Goal: Complete application form

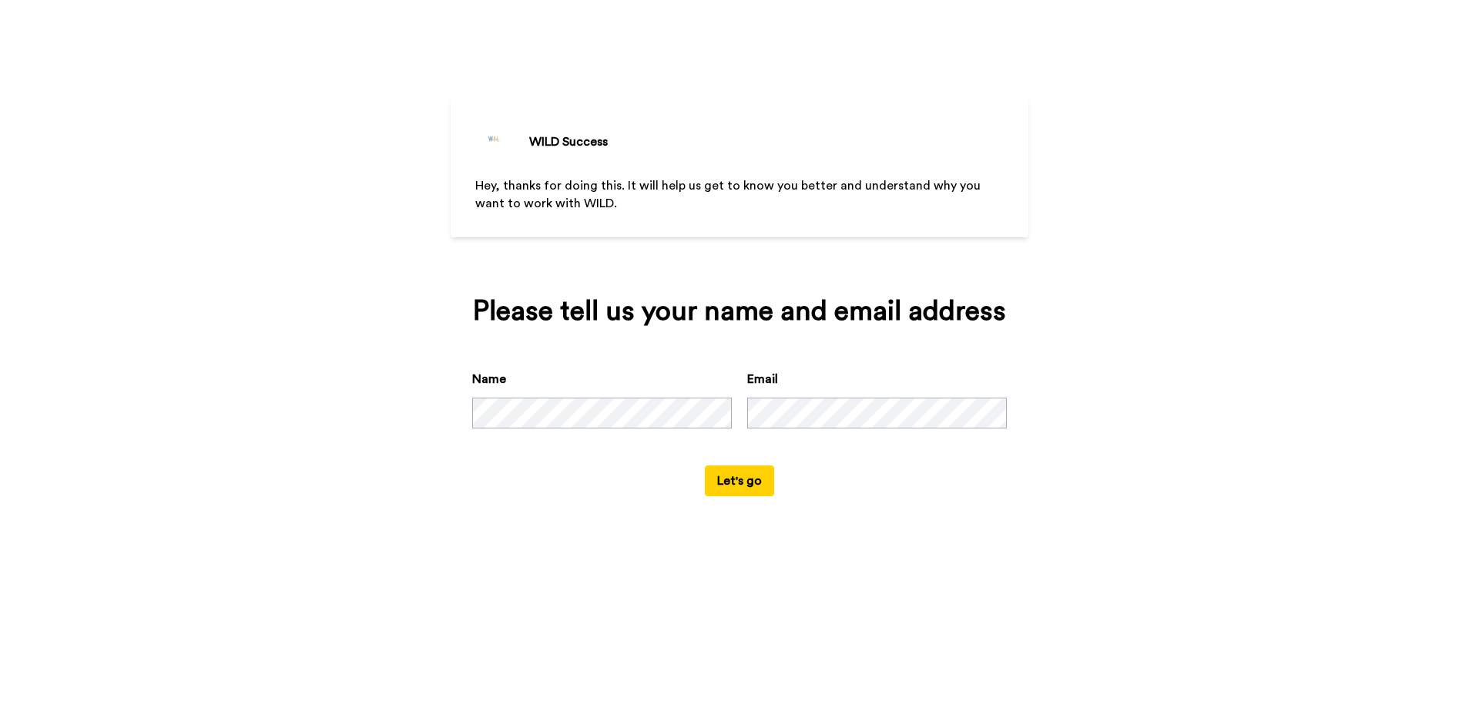
click at [758, 490] on button "Let's go" at bounding box center [739, 480] width 69 height 31
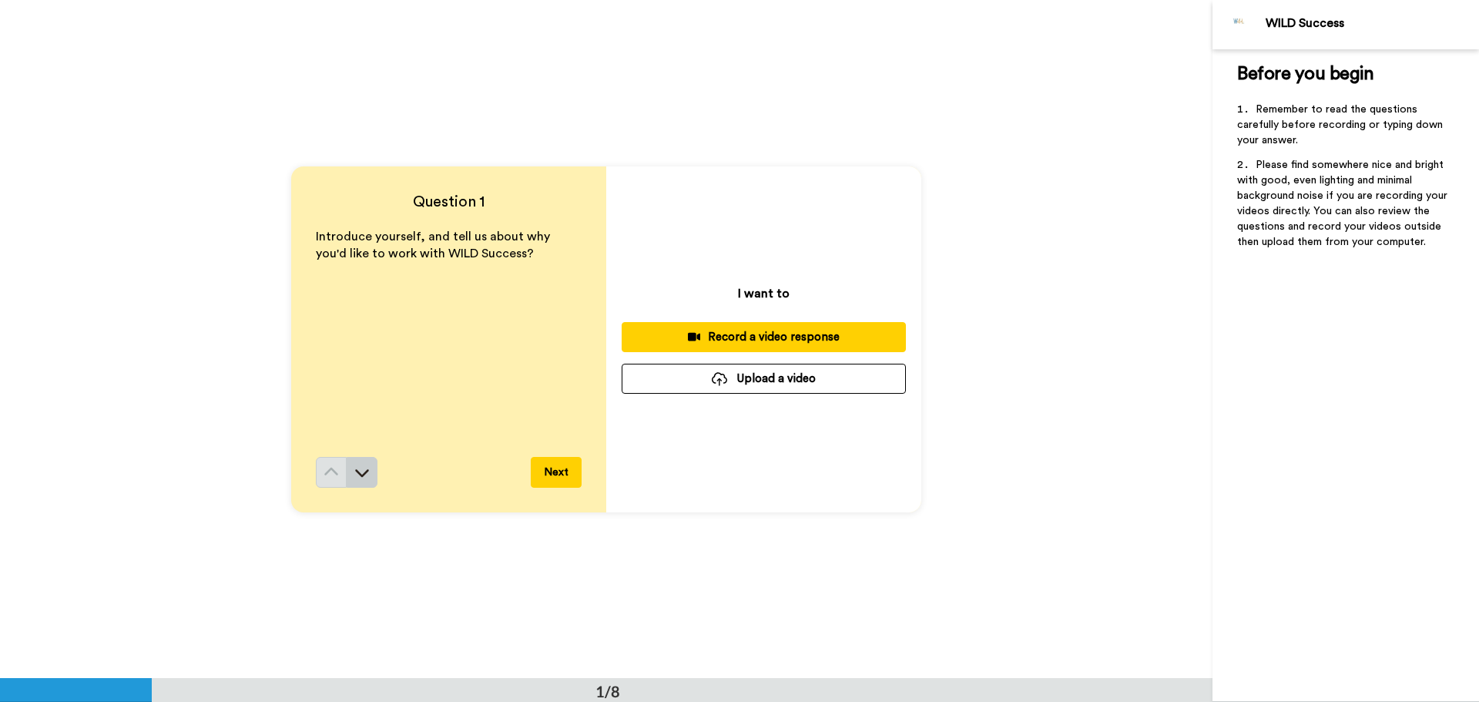
click at [353, 465] on button at bounding box center [362, 472] width 31 height 31
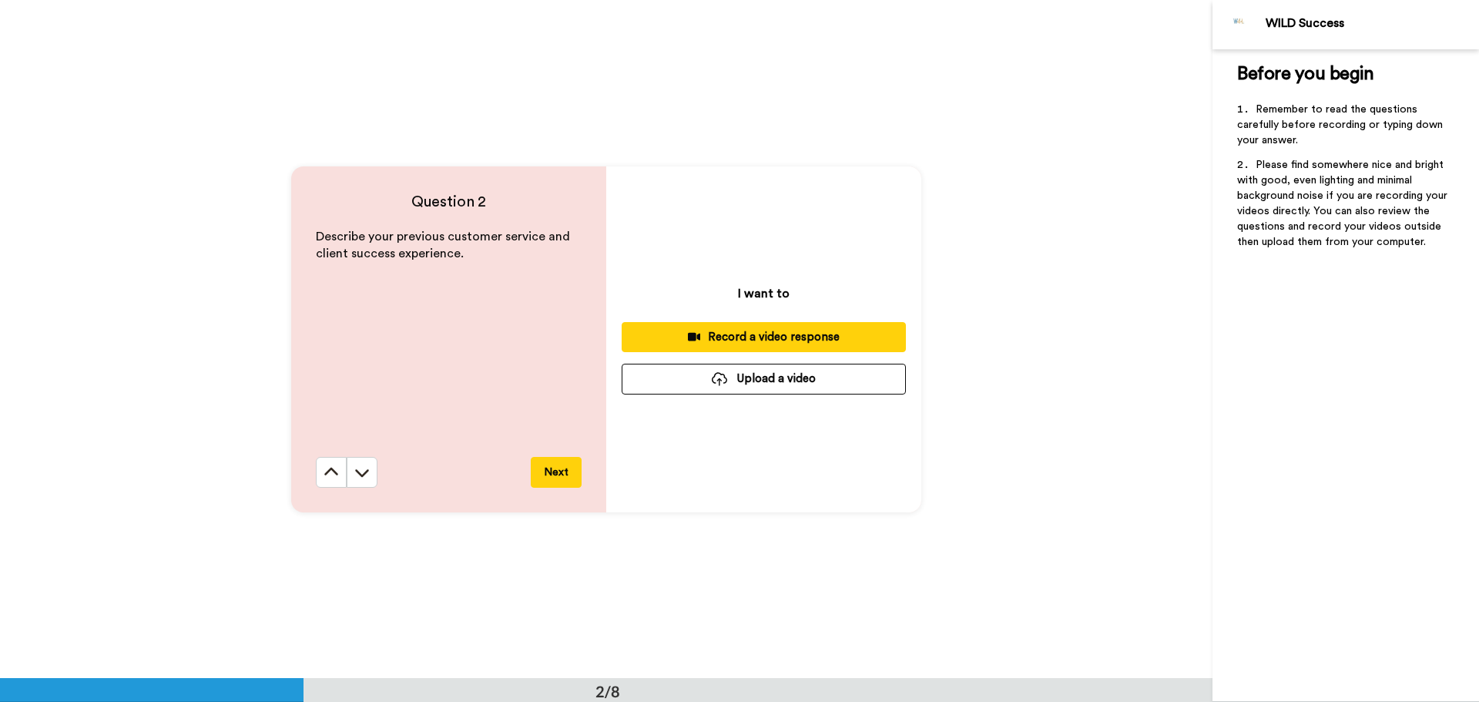
scroll to position [679, 0]
click at [322, 462] on button at bounding box center [331, 471] width 31 height 31
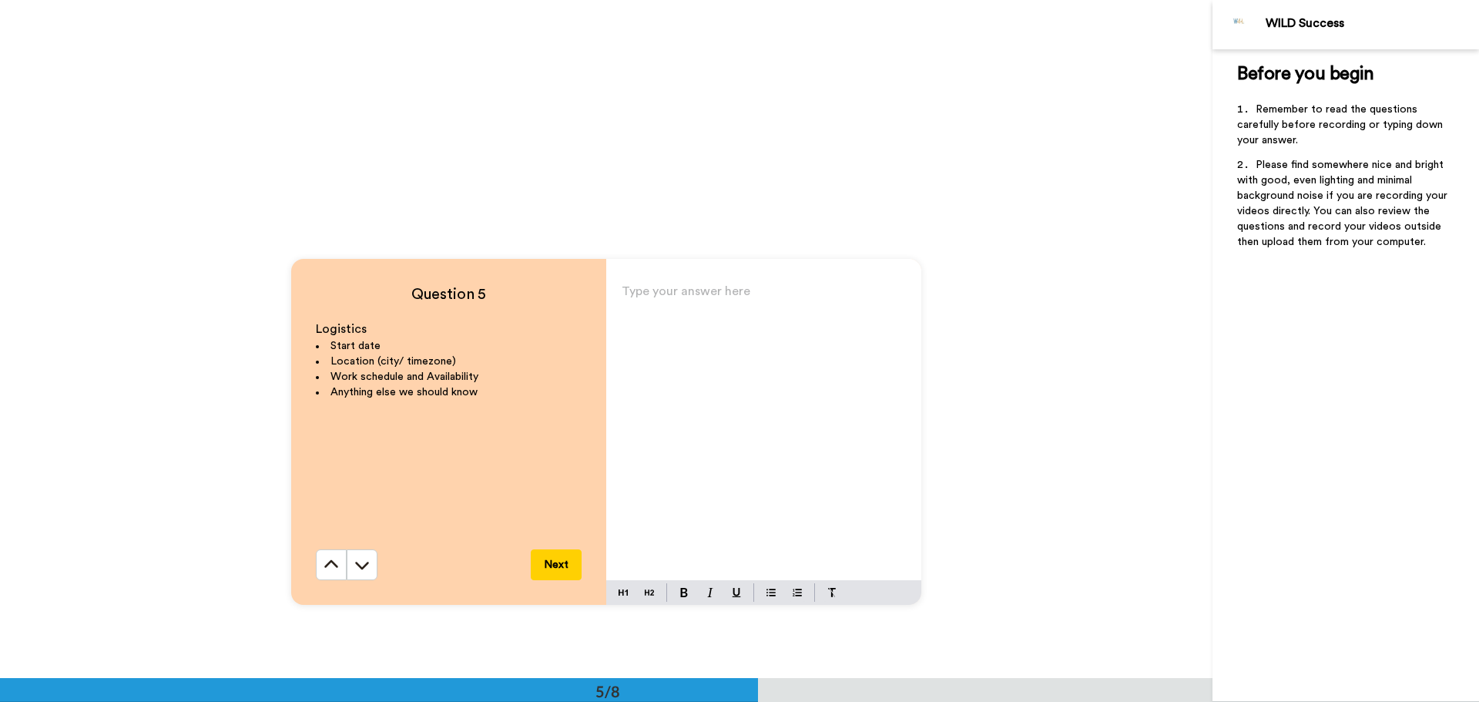
scroll to position [2696, 0]
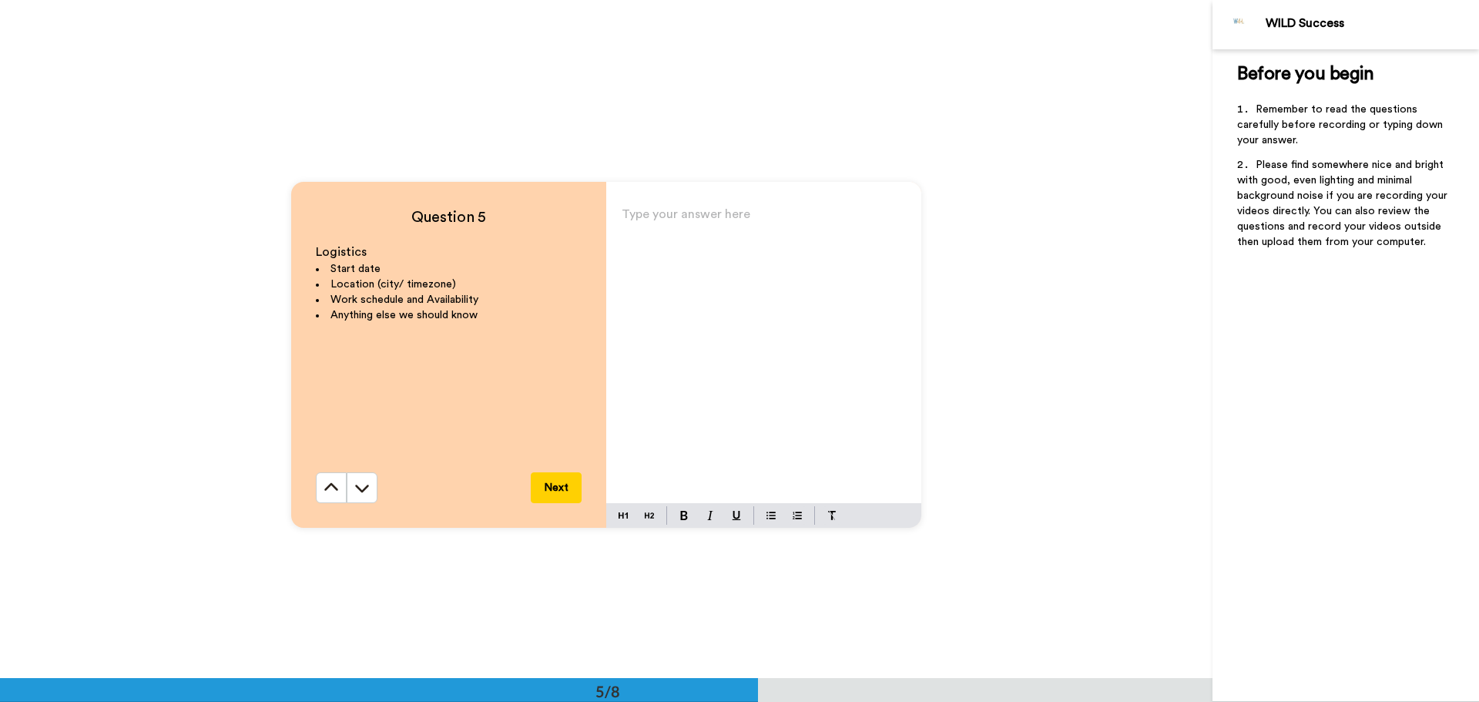
click at [713, 336] on div "Type your answer here ﻿" at bounding box center [763, 353] width 315 height 300
click at [807, 259] on div "Start date: Immediately." at bounding box center [763, 353] width 315 height 300
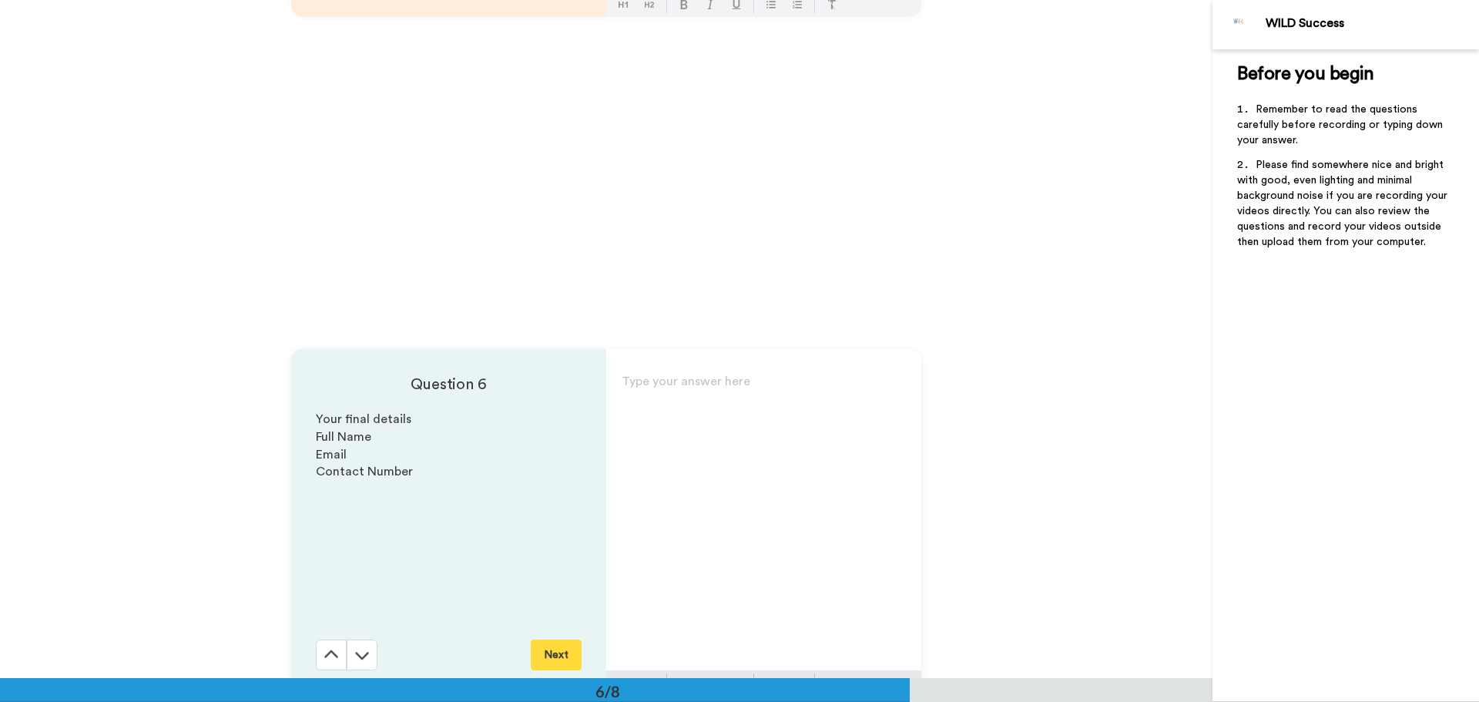
scroll to position [3236, 0]
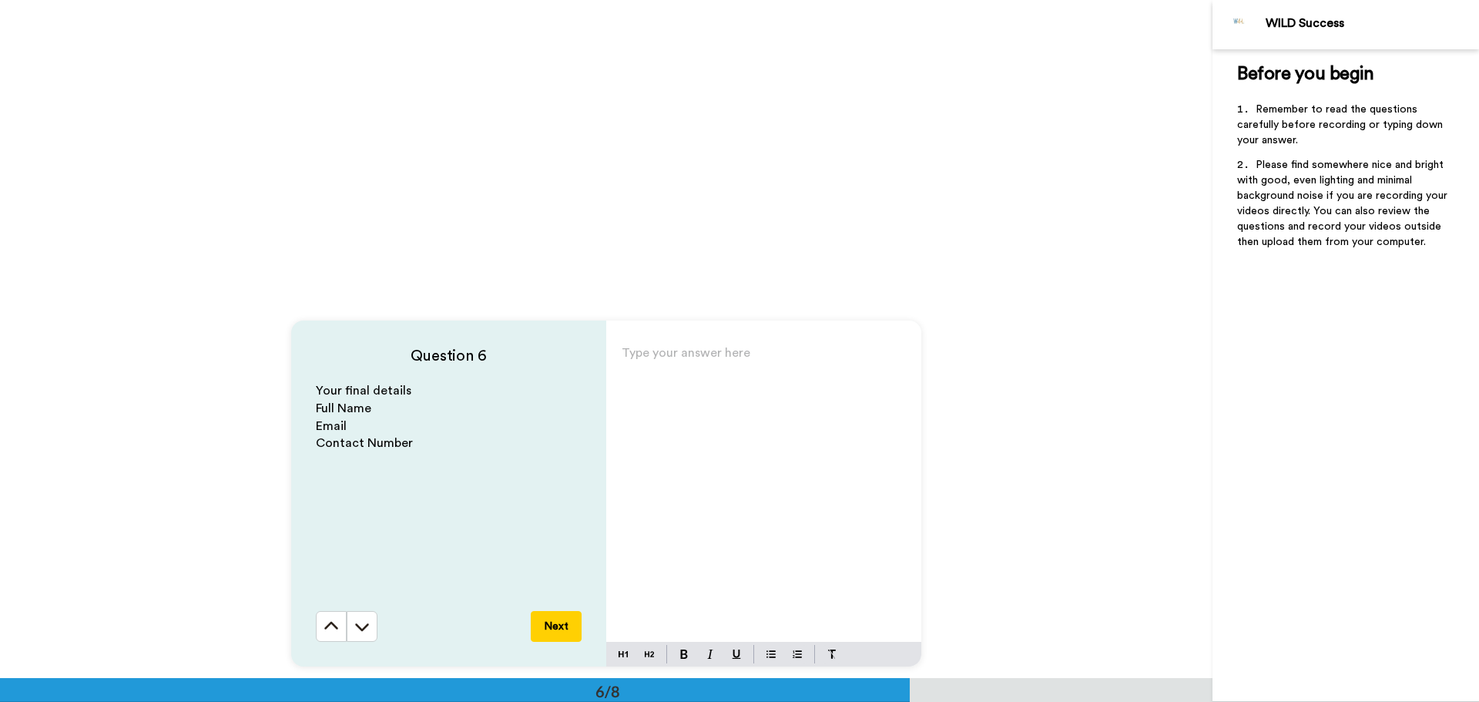
click at [730, 427] on div "Type your answer here ﻿" at bounding box center [763, 492] width 315 height 300
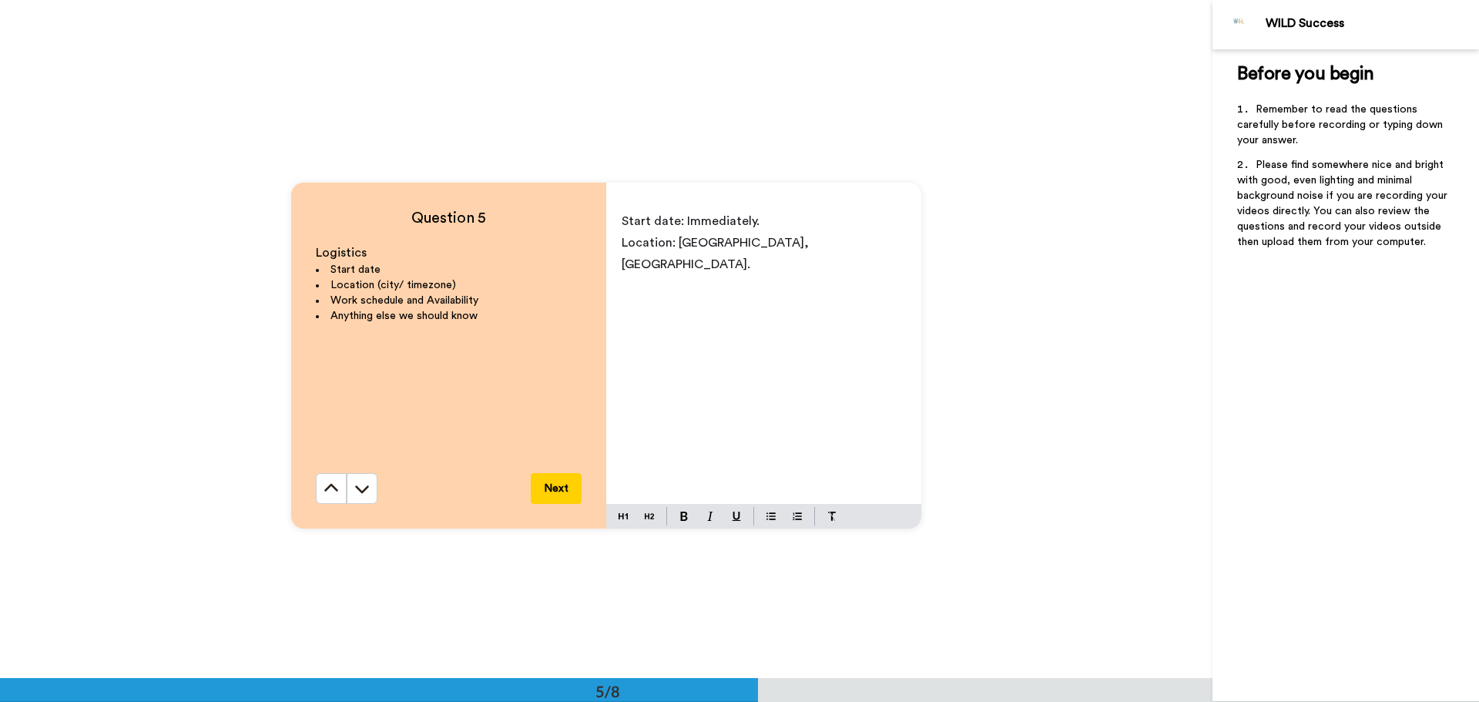
scroll to position [2696, 0]
click at [815, 274] on p "﻿" at bounding box center [764, 285] width 284 height 22
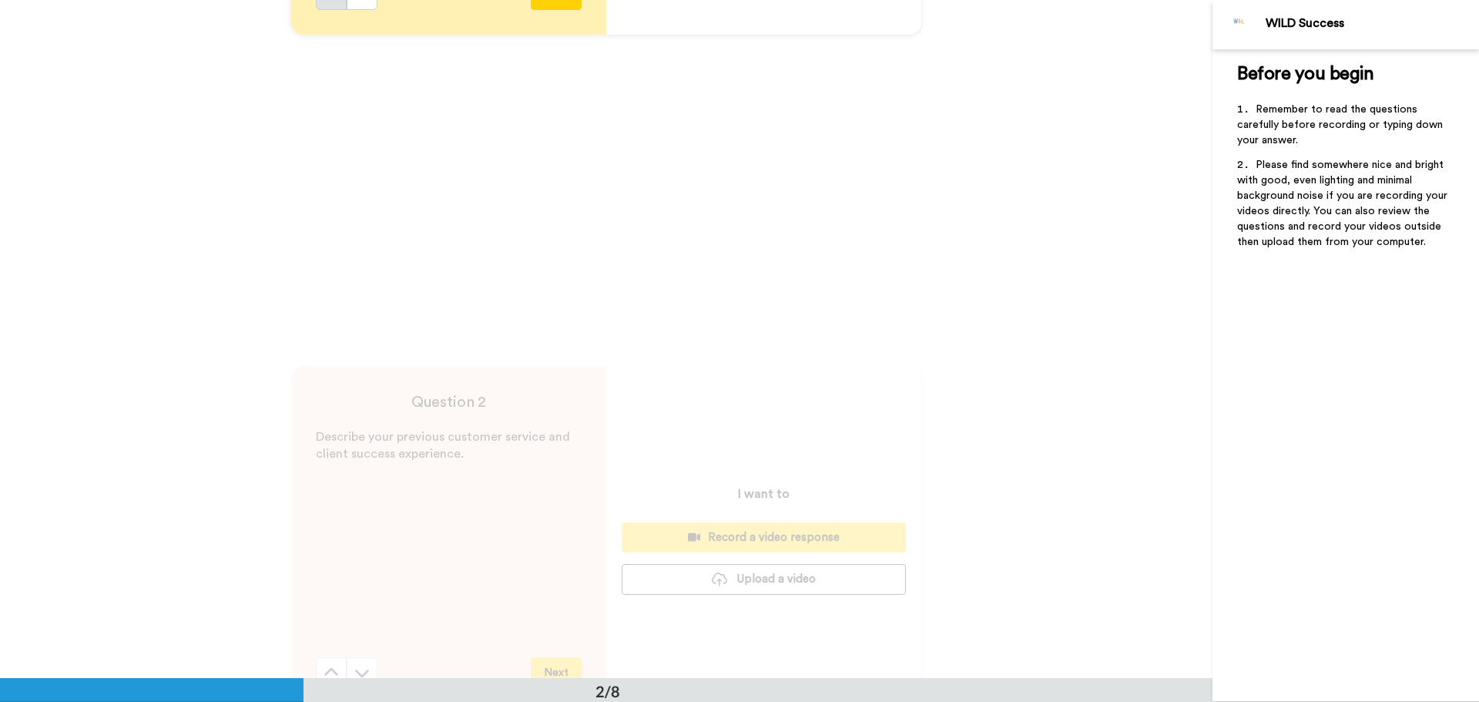
scroll to position [539, 0]
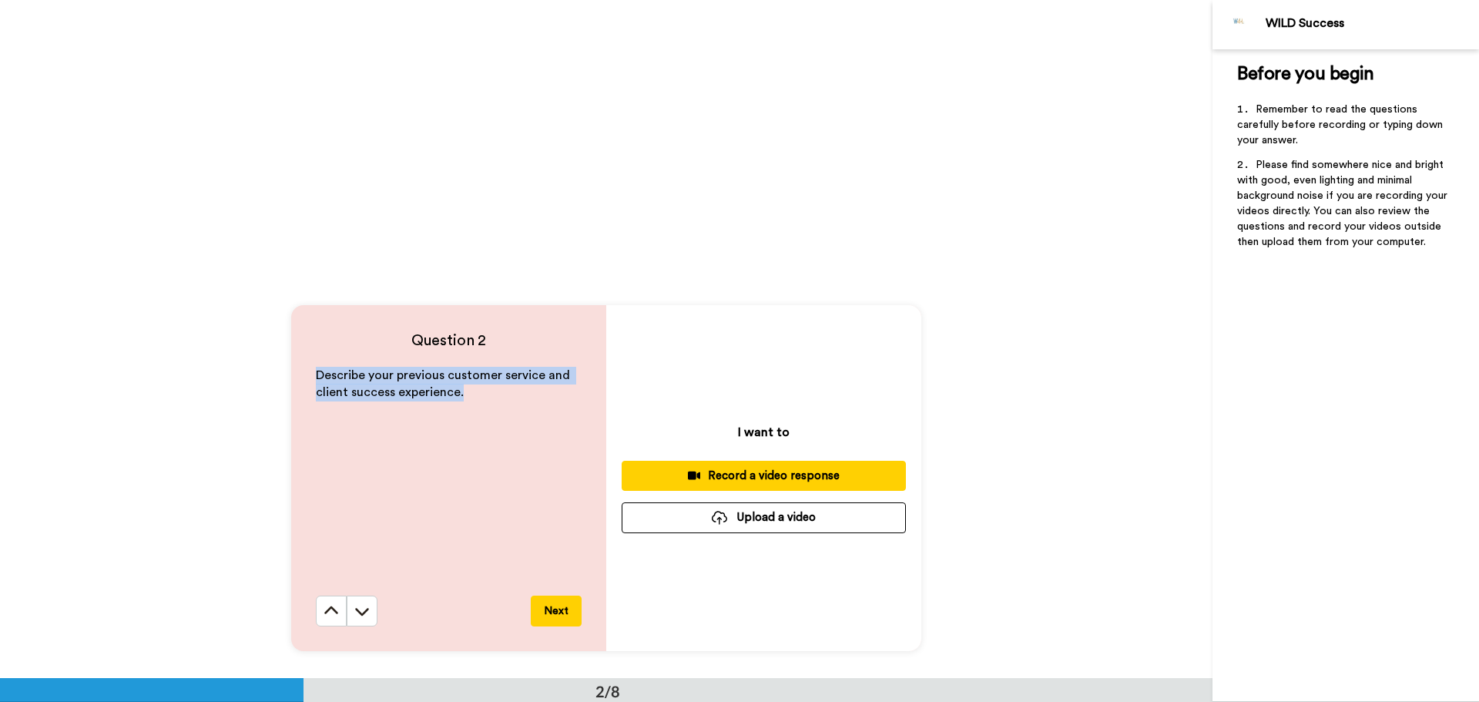
drag, startPoint x: 304, startPoint y: 377, endPoint x: 486, endPoint y: 398, distance: 183.9
click at [486, 398] on div "Question 2 Describe your previous customer service and client success experienc…" at bounding box center [448, 478] width 315 height 346
copy span "Describe your previous customer service and client success experience."
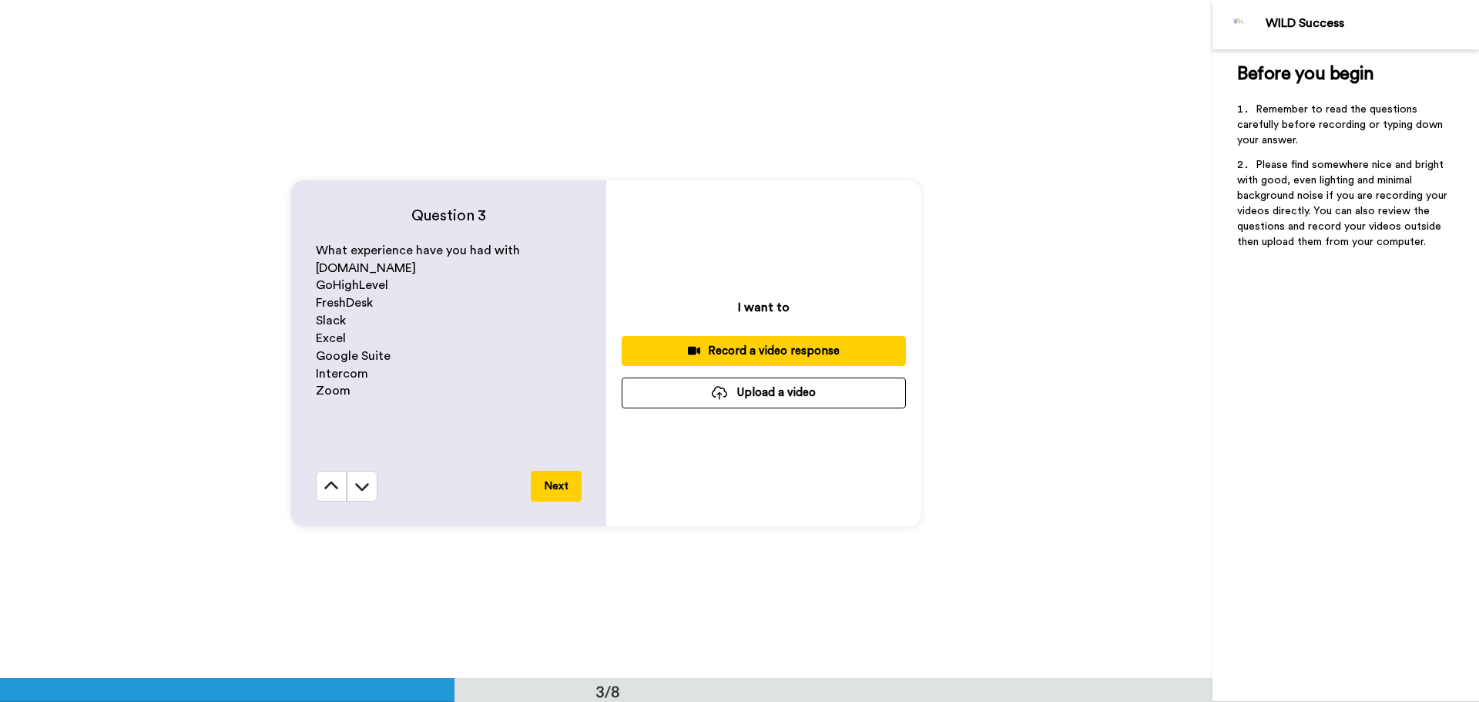
scroll to position [1387, 0]
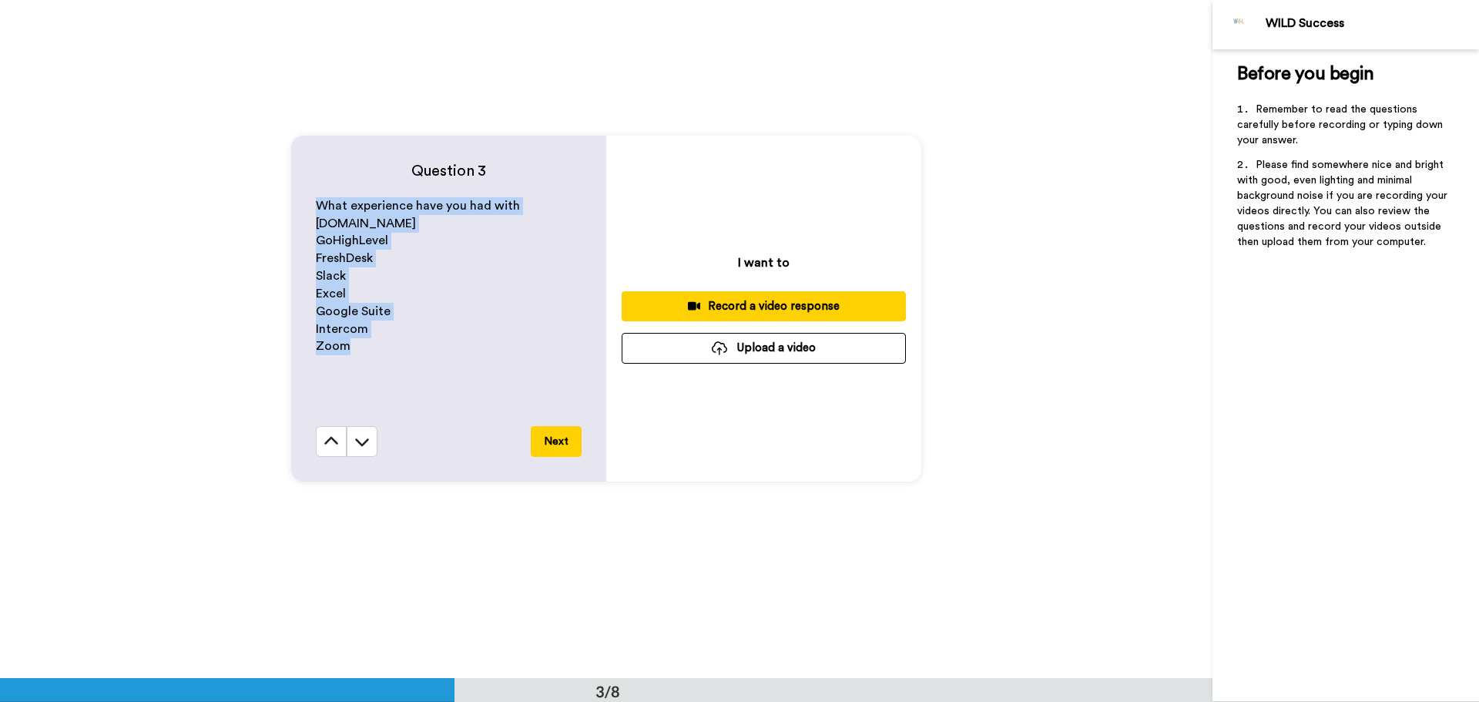
drag, startPoint x: 371, startPoint y: 349, endPoint x: 305, endPoint y: 190, distance: 172.7
click at [305, 190] on div "Question 3 What experience have you had with [DOMAIN_NAME] GoHighLevel FreshDes…" at bounding box center [448, 309] width 315 height 346
copy div "What experience have you had with [DOMAIN_NAME] GoHighLevel FreshDesk Slack Exc…"
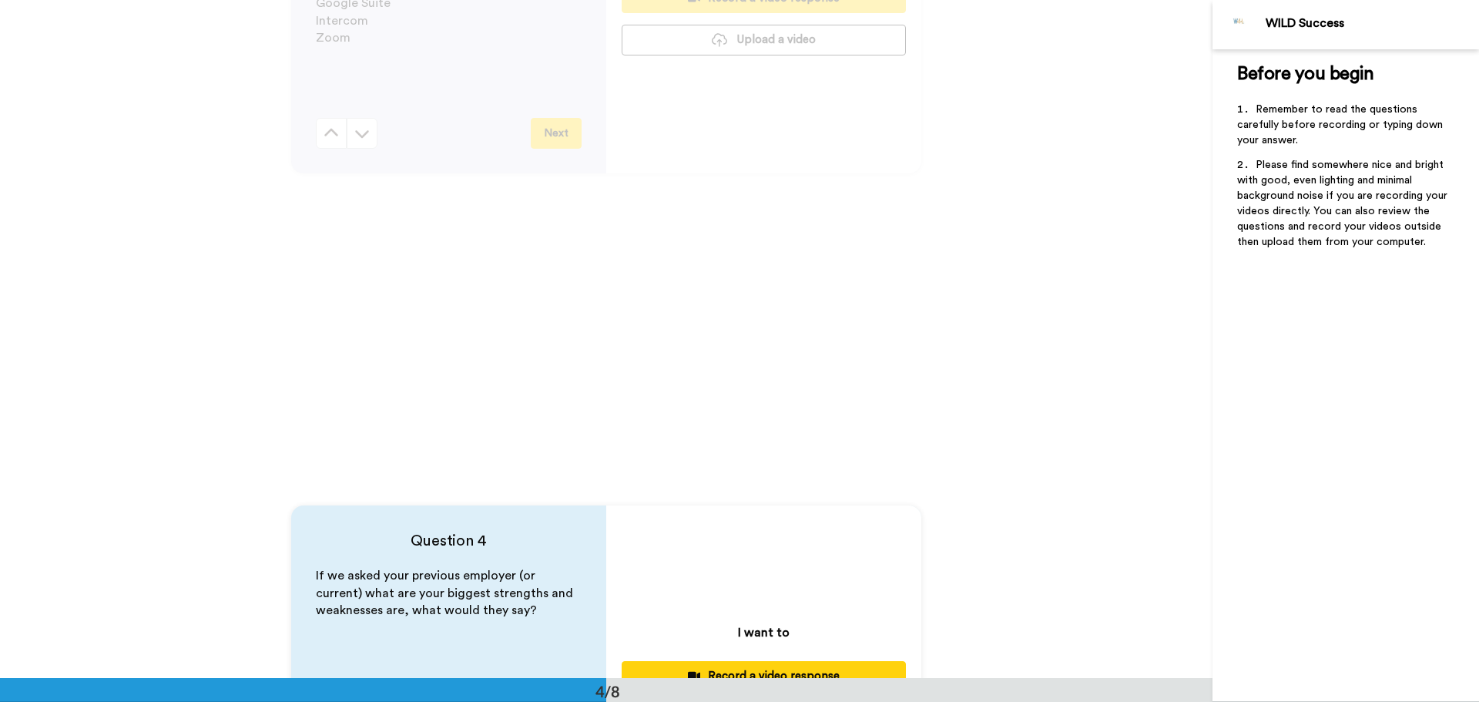
click at [901, 519] on div "I want to Record a video response Upload a video" at bounding box center [763, 678] width 315 height 346
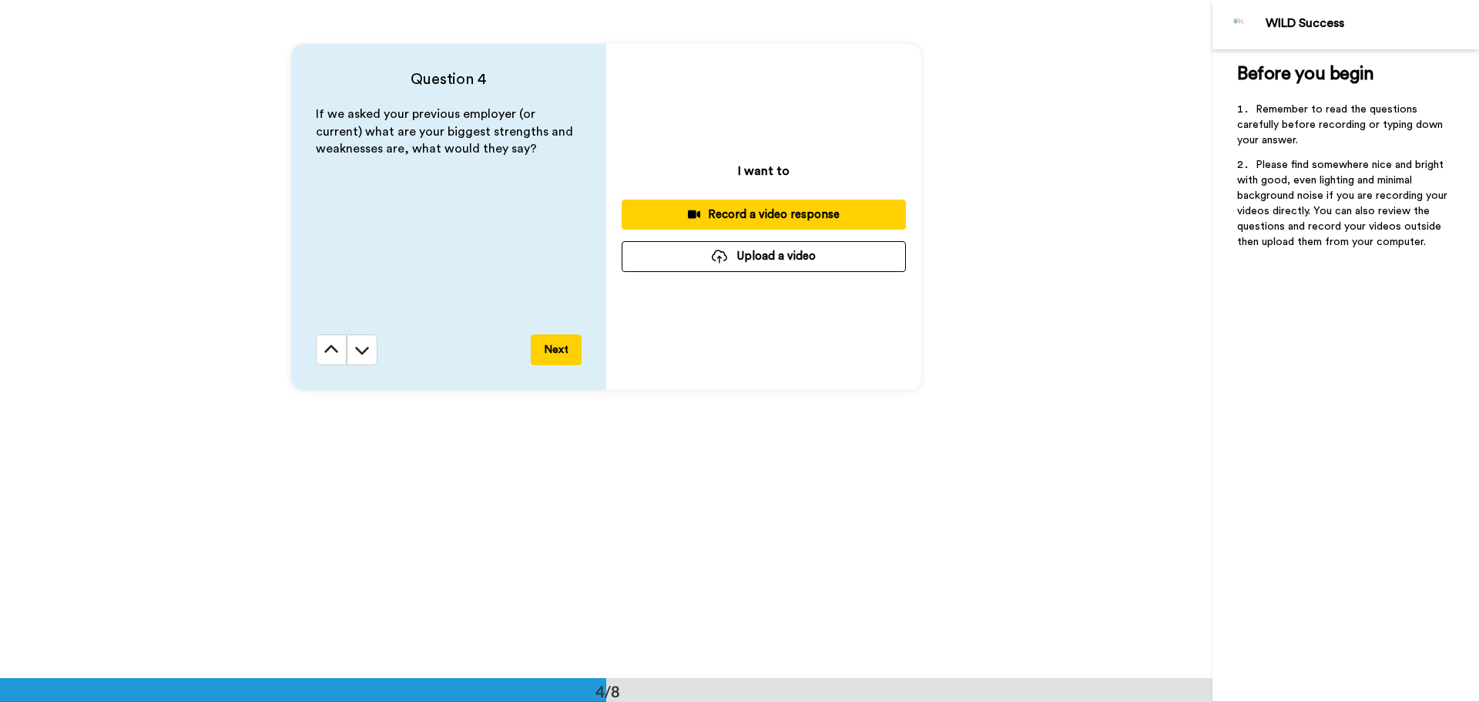
scroll to position [2157, 0]
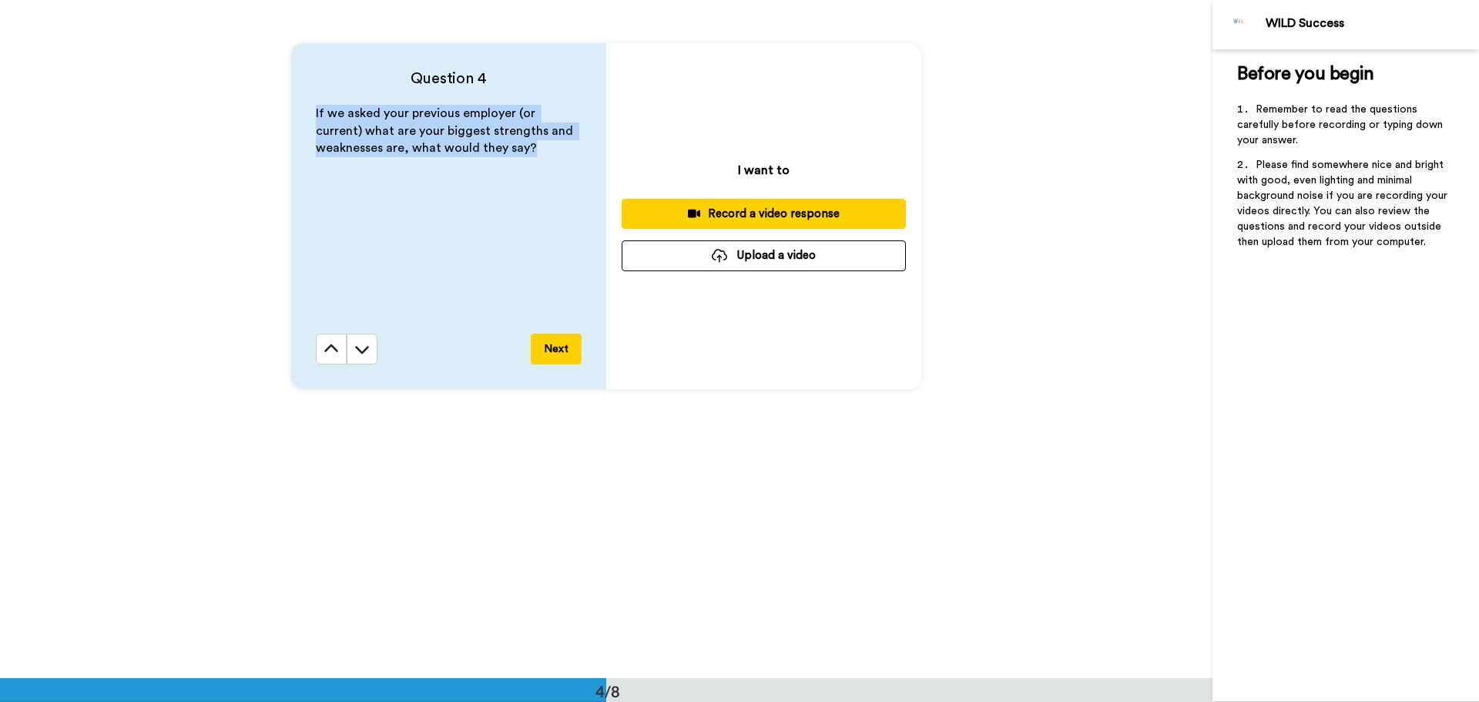
drag, startPoint x: 527, startPoint y: 148, endPoint x: 282, endPoint y: 106, distance: 248.6
click at [282, 106] on div "Question 4 If we asked your previous employer (or current) what are your bigges…" at bounding box center [606, 216] width 1213 height 678
copy span "If we asked your previous employer (or current) what are your biggest strengths…"
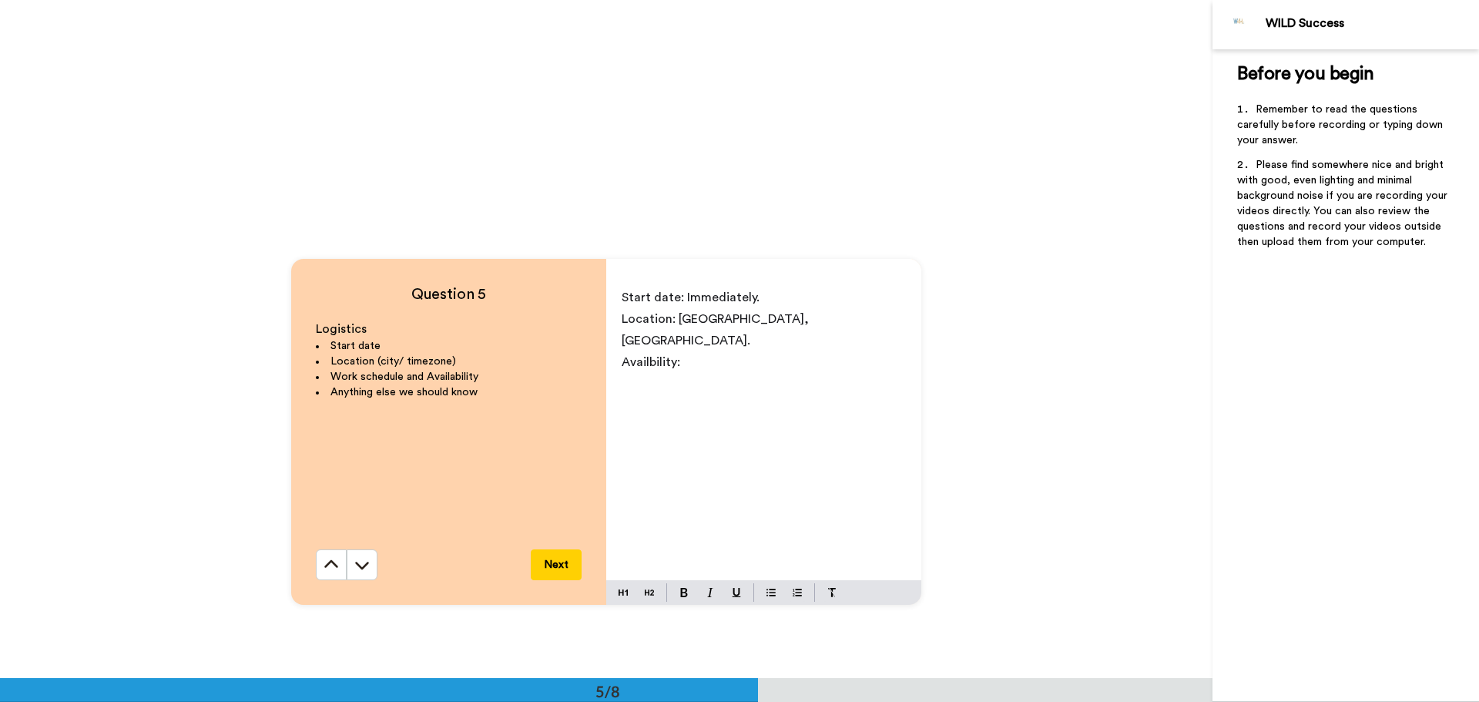
click at [479, 435] on div "Logistics Start date Location (city/ timezone) Work schedule and Availability A…" at bounding box center [449, 434] width 266 height 229
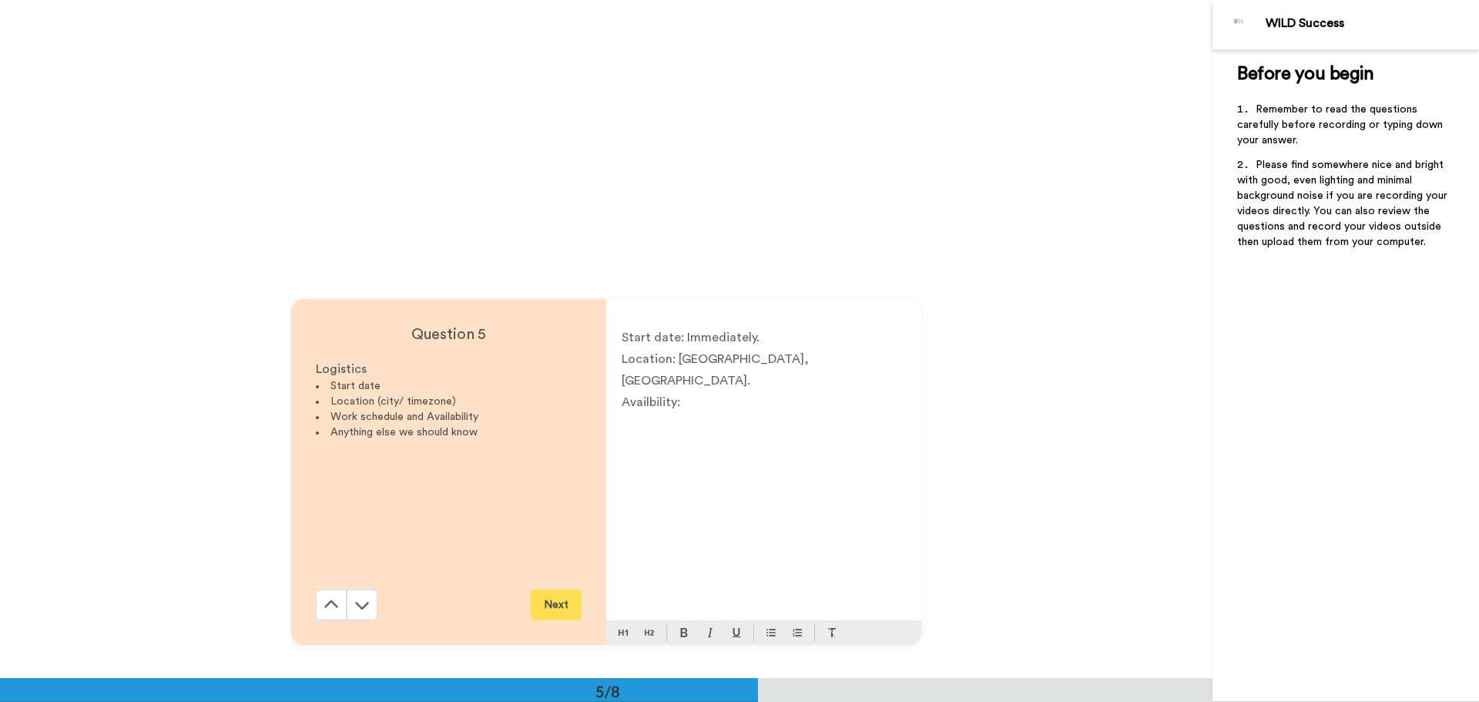
scroll to position [2435, 0]
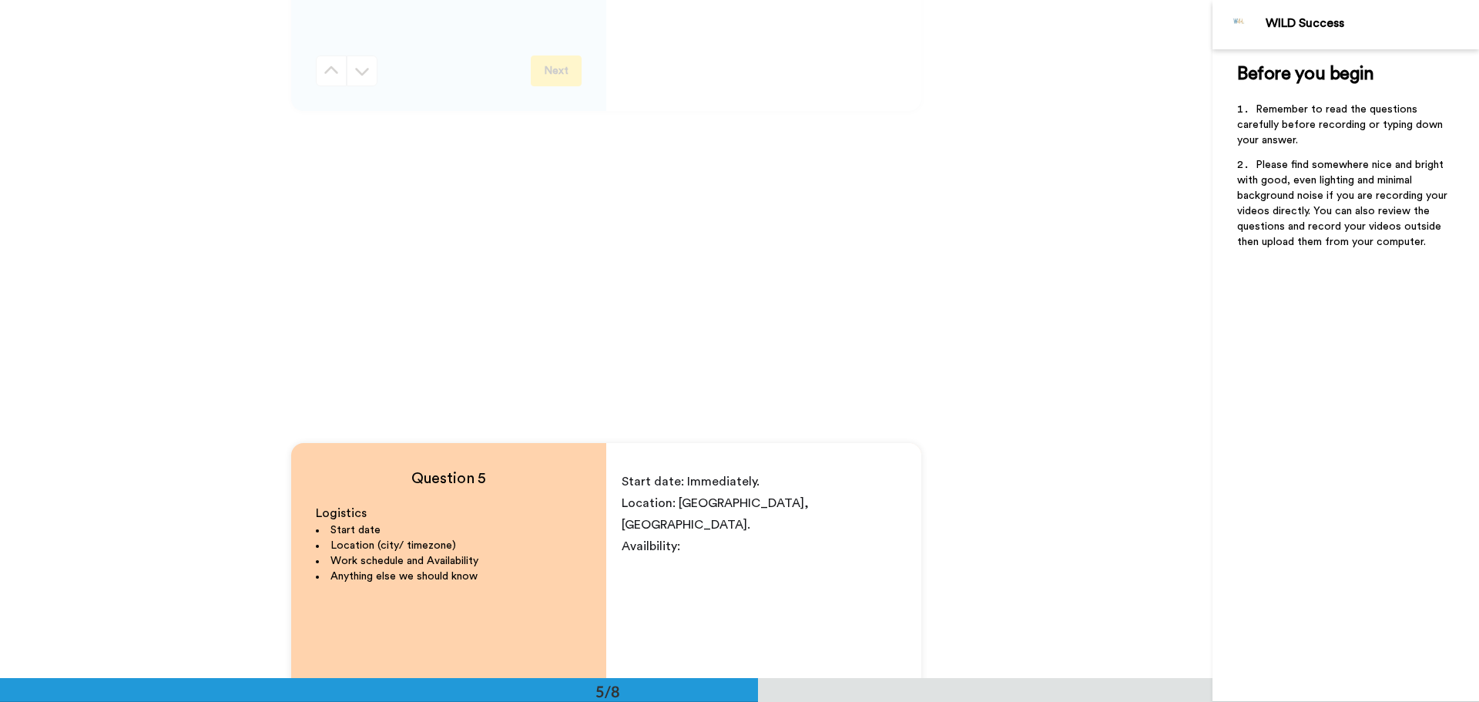
drag, startPoint x: 479, startPoint y: 561, endPoint x: 323, endPoint y: 557, distance: 156.4
click at [323, 557] on li "Work schedule and Availability" at bounding box center [449, 560] width 266 height 15
copy span "Work schedule and Availability"
